Goal: Find specific page/section: Find specific page/section

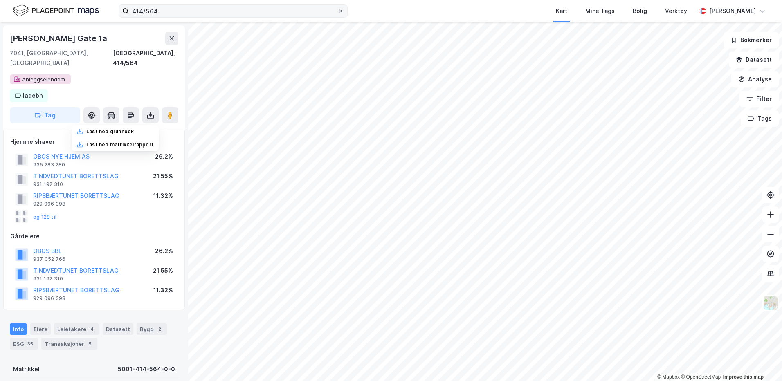
scroll to position [1, 0]
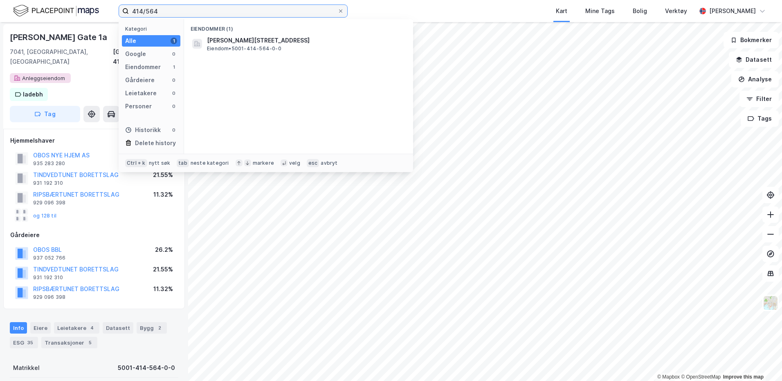
drag, startPoint x: 171, startPoint y: 10, endPoint x: 113, endPoint y: 11, distance: 58.1
click at [113, 11] on div "414/564 Kategori Alle 1 Google 0 Eiendommer 1 Gårdeiere 0 Leietakere 0 Personer…" at bounding box center [391, 11] width 782 height 22
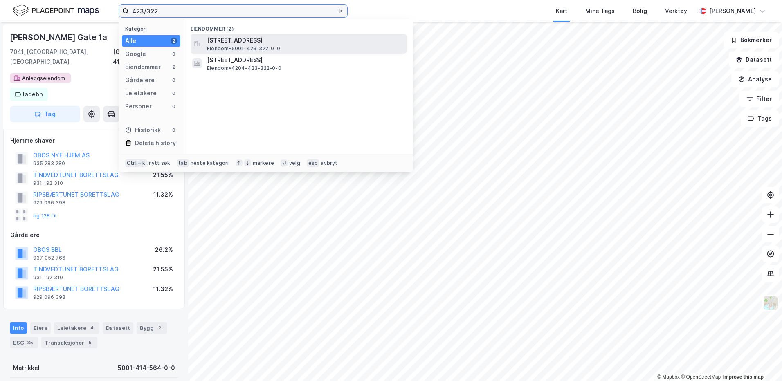
type input "423/322"
click at [243, 49] on span "Eiendom • 5001-423-322-0-0" at bounding box center [243, 48] width 73 height 7
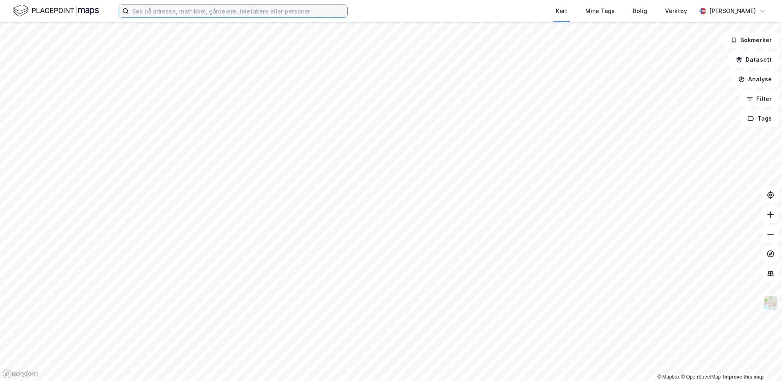
click at [206, 14] on input at bounding box center [238, 11] width 219 height 12
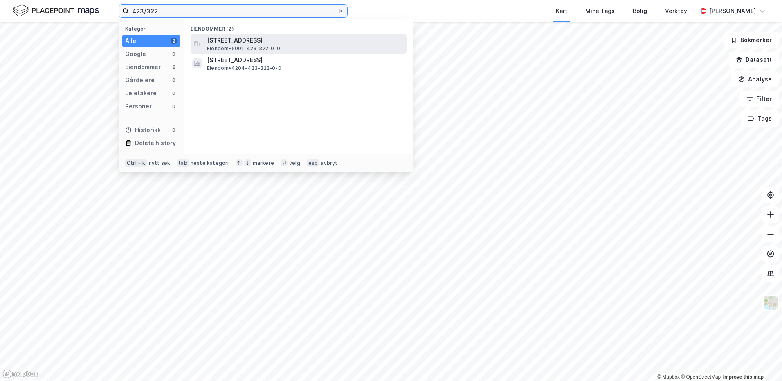
type input "423/322"
click at [224, 43] on span "[STREET_ADDRESS]" at bounding box center [305, 41] width 196 height 10
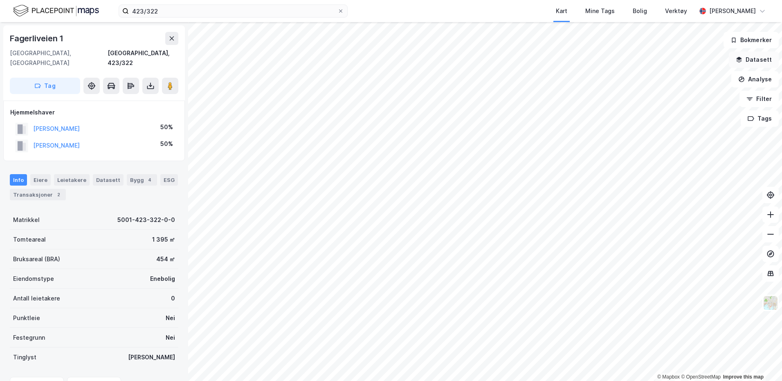
click at [752, 65] on button "Datasett" at bounding box center [754, 60] width 50 height 16
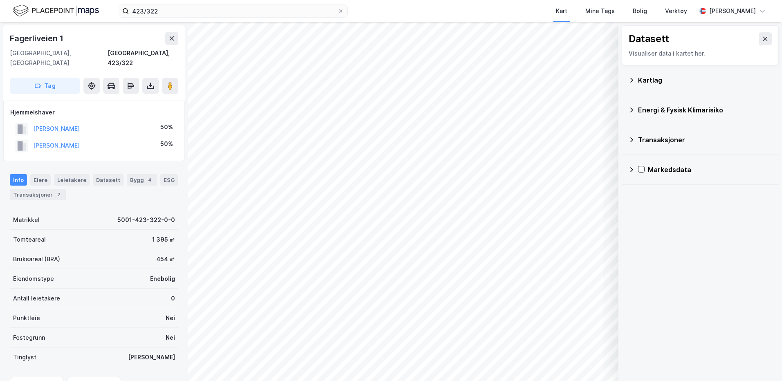
click at [629, 81] on icon at bounding box center [632, 80] width 7 height 7
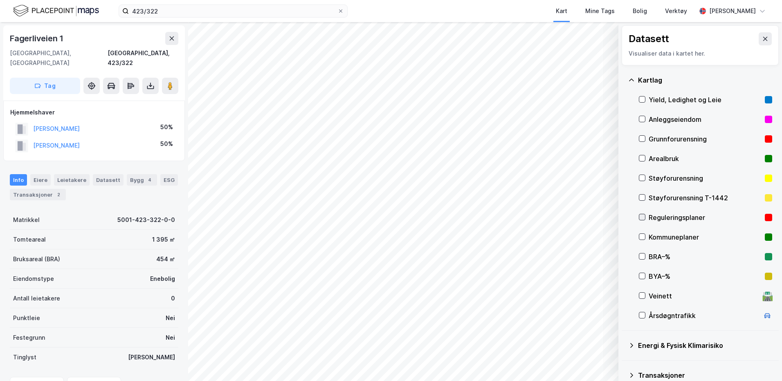
click at [642, 215] on icon at bounding box center [643, 217] width 6 height 6
